Goal: Register for event/course

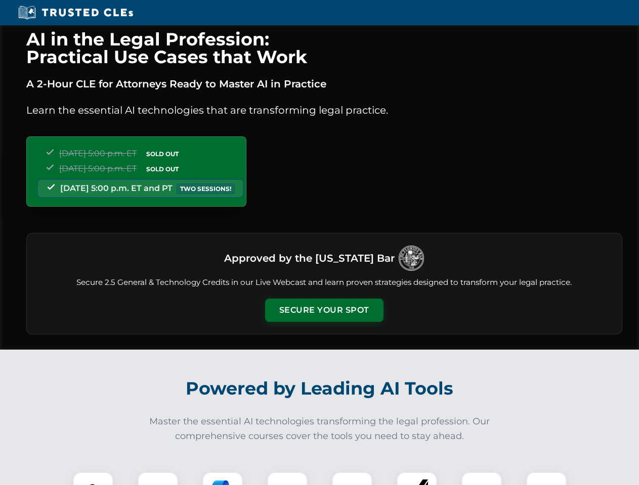
click at [324, 311] on button "Secure Your Spot" at bounding box center [324, 310] width 118 height 23
click at [93, 479] on img at bounding box center [92, 492] width 29 height 29
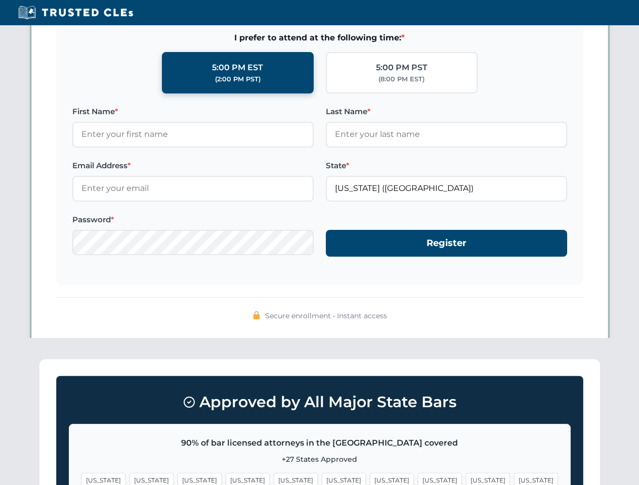
click at [370, 479] on span "[US_STATE]" at bounding box center [392, 480] width 44 height 15
click at [466, 479] on span "[US_STATE]" at bounding box center [488, 480] width 44 height 15
